Goal: Navigation & Orientation: Find specific page/section

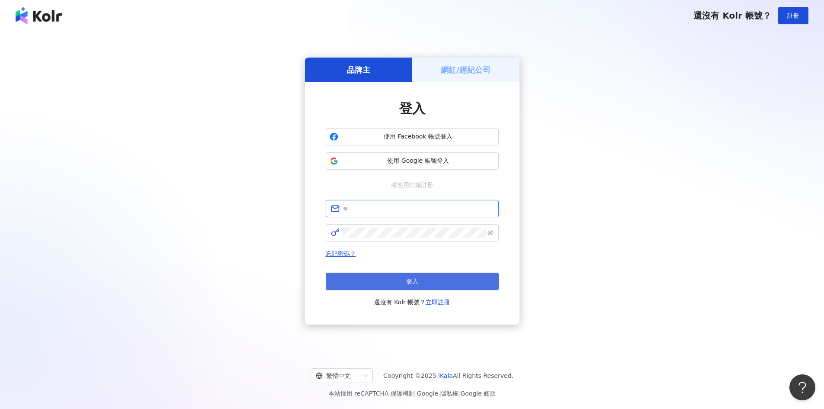
type input "**********"
click at [422, 278] on button "登入" at bounding box center [412, 281] width 173 height 17
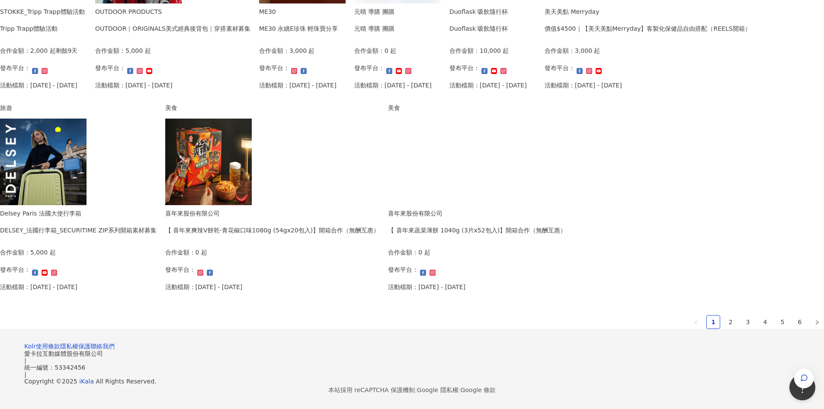
scroll to position [476, 0]
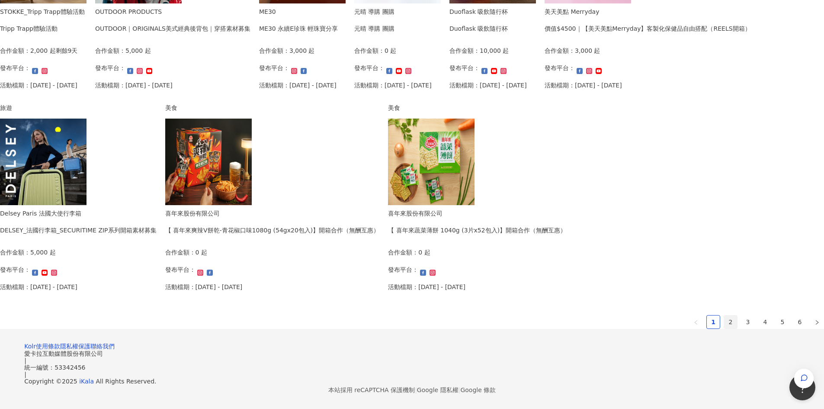
click at [724, 315] on link "2" at bounding box center [730, 321] width 13 height 13
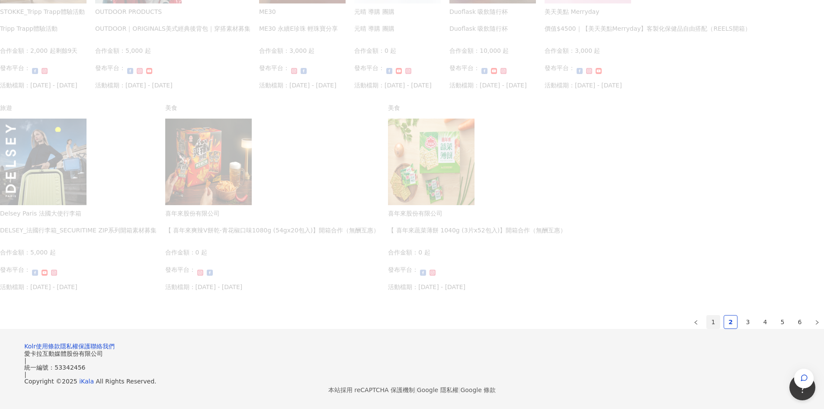
click at [707, 315] on link "1" at bounding box center [713, 321] width 13 height 13
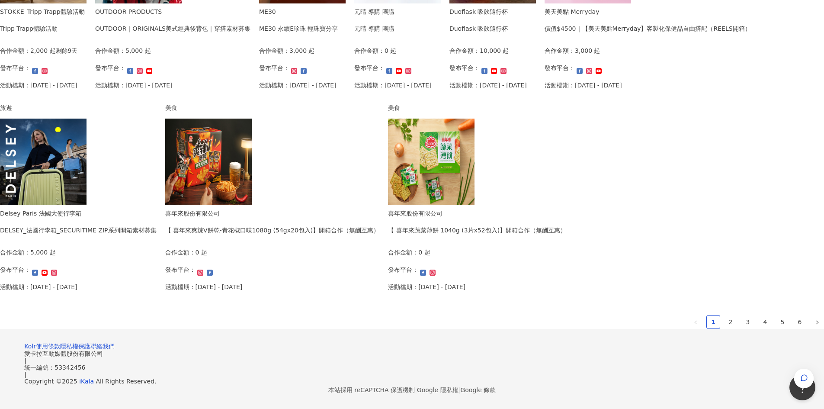
scroll to position [439, 0]
click at [475, 205] on img at bounding box center [431, 162] width 87 height 87
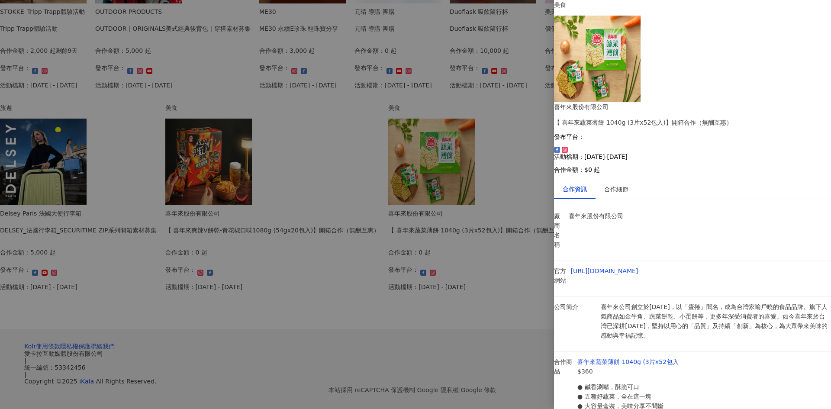
click at [446, 349] on div at bounding box center [415, 204] width 831 height 409
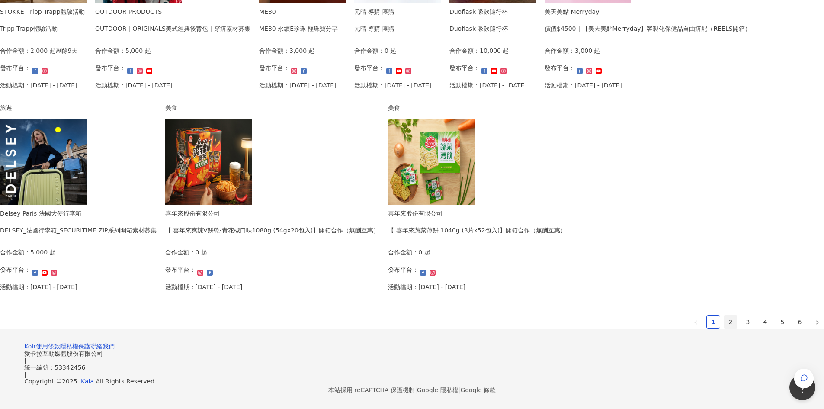
click at [724, 328] on link "2" at bounding box center [730, 321] width 13 height 13
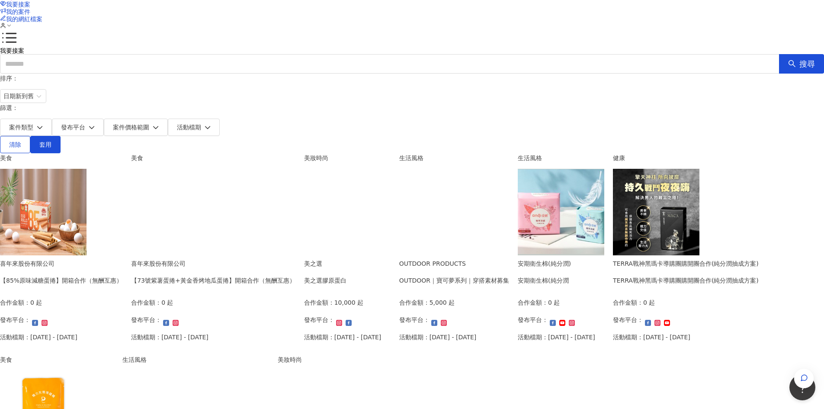
scroll to position [6, 0]
